Goal: Information Seeking & Learning: Learn about a topic

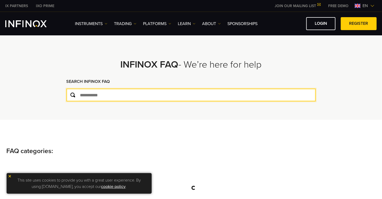
click at [115, 94] on input "text" at bounding box center [190, 95] width 249 height 13
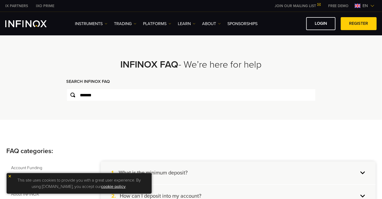
click at [124, 150] on p "FAQ categories:" at bounding box center [190, 151] width 369 height 10
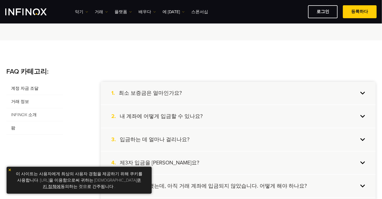
scroll to position [79, 0]
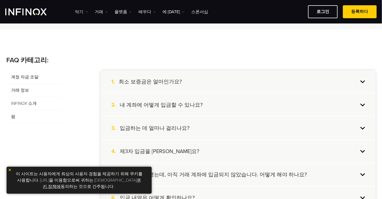
click at [168, 104] on font "내 계좌에 어떻게 입금할 수 있나요?" at bounding box center [161, 105] width 83 height 6
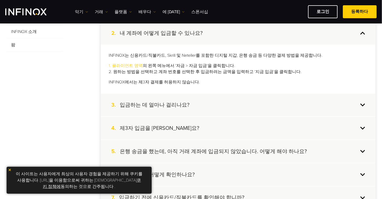
scroll to position [158, 0]
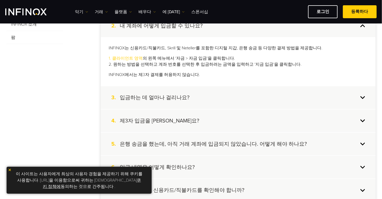
click at [134, 93] on div "3. 입금하는 데 얼마나 걸리나요?" at bounding box center [238, 97] width 275 height 23
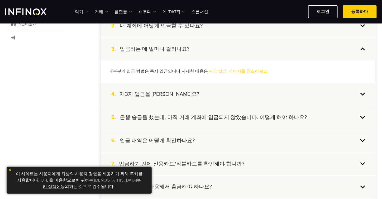
click at [171, 92] on font "제3자 입금을 [PERSON_NAME]요?" at bounding box center [159, 94] width 79 height 6
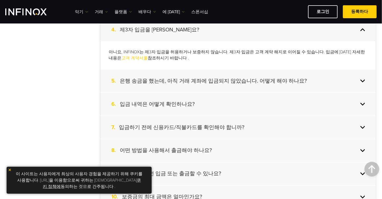
scroll to position [211, 0]
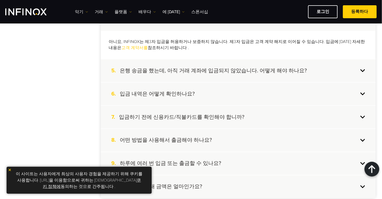
click at [208, 114] on font "입금하기 전에 신용카드/직불카드를 확인해야 합니까?" at bounding box center [181, 117] width 125 height 6
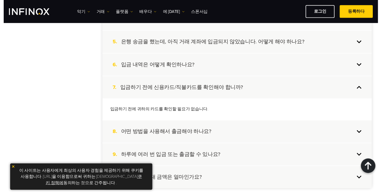
scroll to position [237, 0]
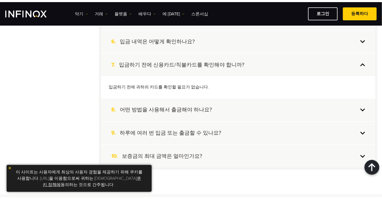
scroll to position [0, 0]
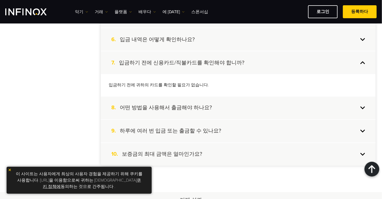
click at [190, 105] on font "어떤 방법을 사용해서 출금해야 하나요?" at bounding box center [166, 108] width 92 height 6
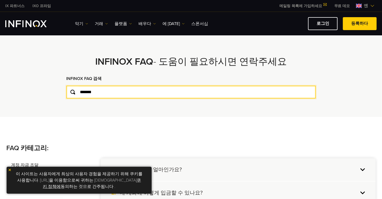
drag, startPoint x: 106, startPoint y: 94, endPoint x: 55, endPoint y: 105, distance: 52.8
click at [55, 105] on div "**********" at bounding box center [190, 74] width 277 height 85
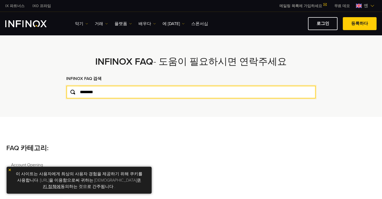
type input "********"
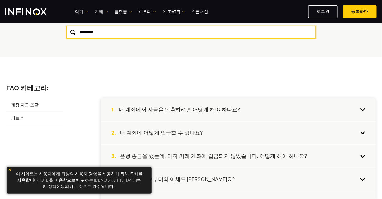
scroll to position [53, 0]
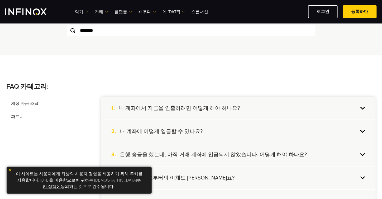
click at [171, 129] on font "내 계좌에 어떻게 입금할 수 있나요?" at bounding box center [161, 131] width 83 height 6
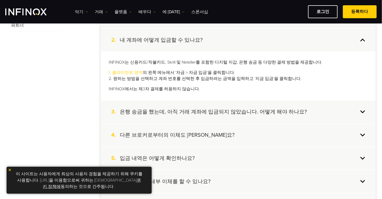
scroll to position [158, 0]
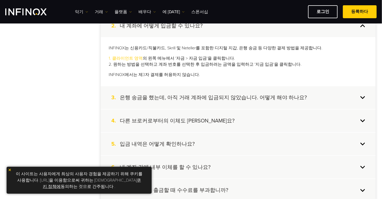
click at [219, 99] on font "은행 송금을 했는데, 아직 거래 계좌에 입금되지 않았습니다. 어떻게 해야 하나요?" at bounding box center [213, 97] width 187 height 6
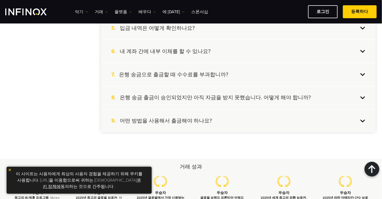
scroll to position [264, 0]
